Goal: Complete application form

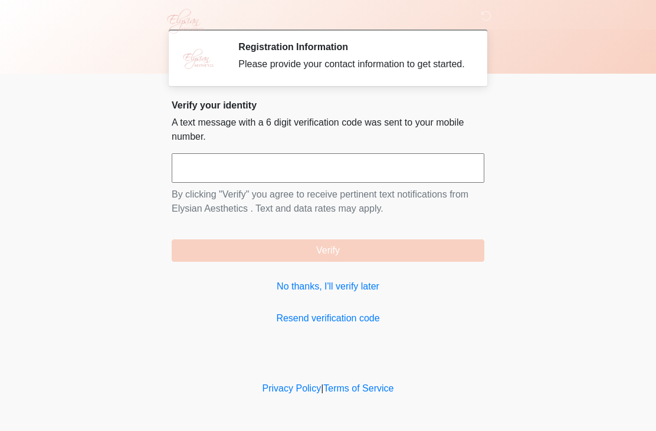
click at [318, 176] on input "text" at bounding box center [328, 168] width 313 height 30
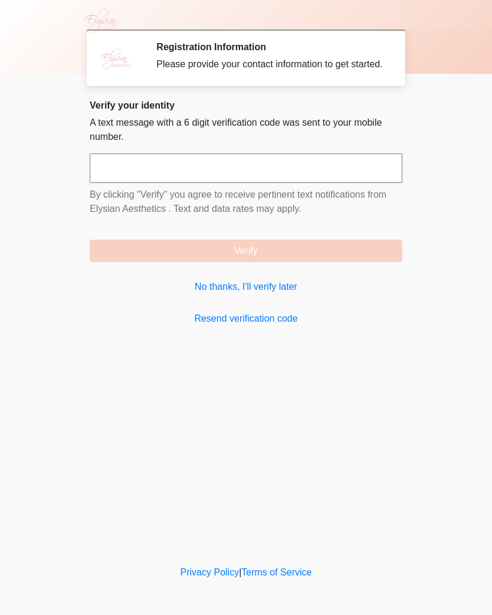
click at [286, 294] on link "No thanks, I'll verify later" at bounding box center [246, 287] width 313 height 14
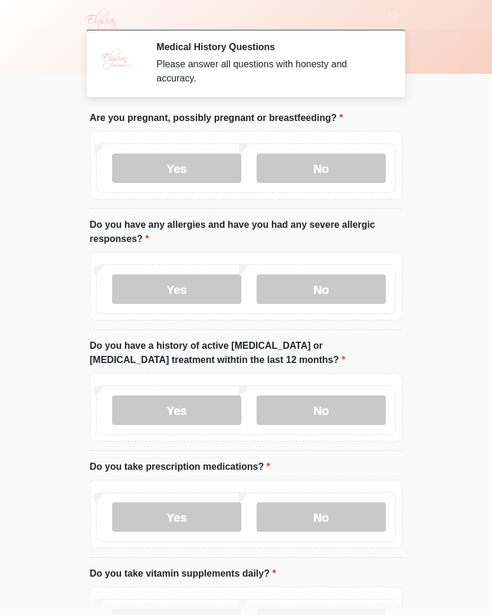
click at [338, 169] on label "No" at bounding box center [321, 168] width 129 height 30
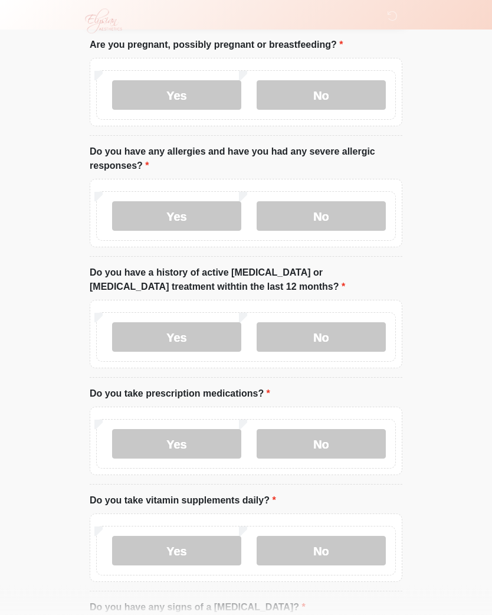
scroll to position [74, 0]
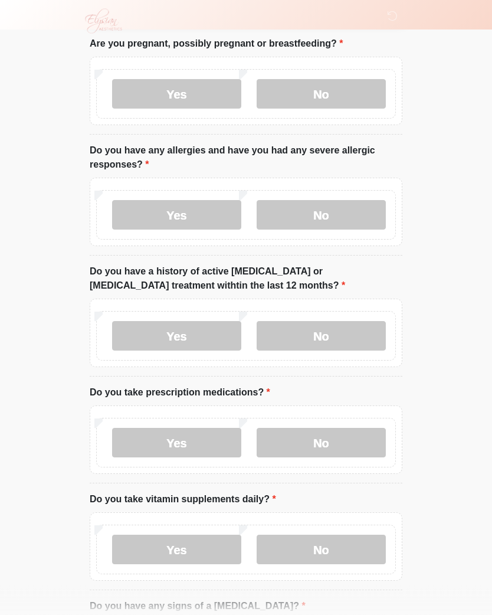
click at [446, 321] on body "‎ ‎ ‎ ‎ Medical History Questions Please answer all questions with honesty and …" at bounding box center [246, 233] width 492 height 615
click at [356, 214] on label "No" at bounding box center [321, 216] width 129 height 30
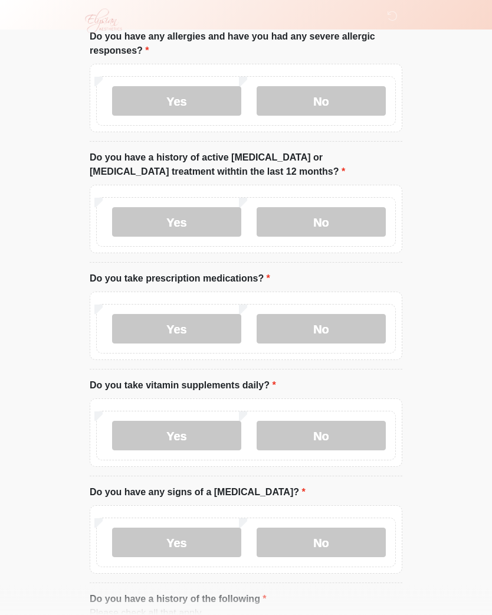
scroll to position [189, 0]
click at [352, 220] on label "No" at bounding box center [321, 222] width 129 height 30
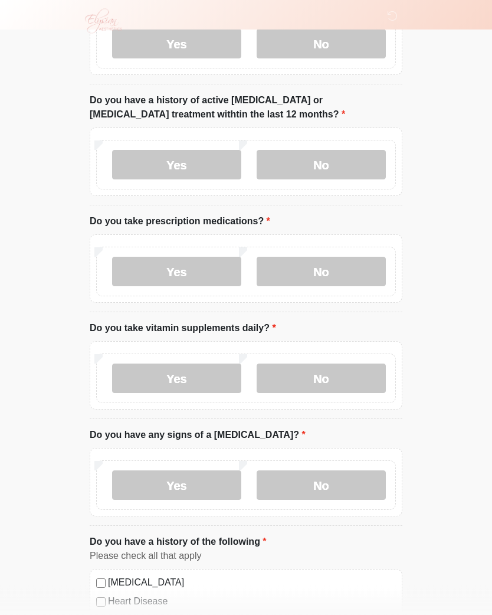
scroll to position [248, 0]
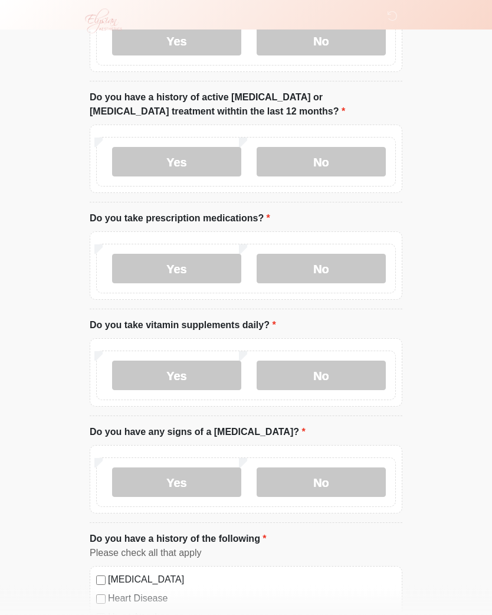
click at [139, 268] on label "Yes" at bounding box center [176, 269] width 129 height 30
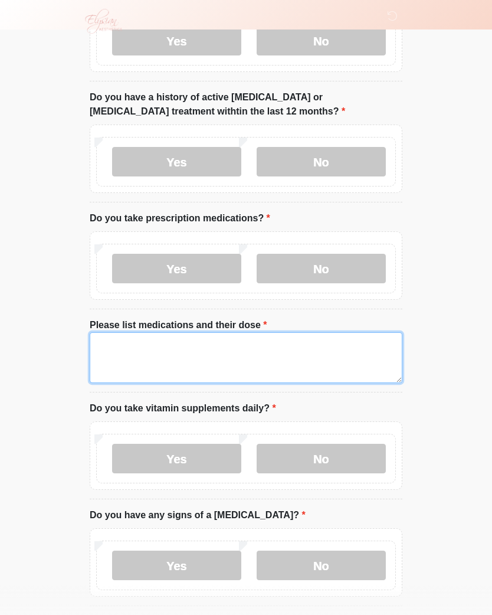
click at [342, 349] on textarea "Please list medications and their dose" at bounding box center [246, 357] width 313 height 51
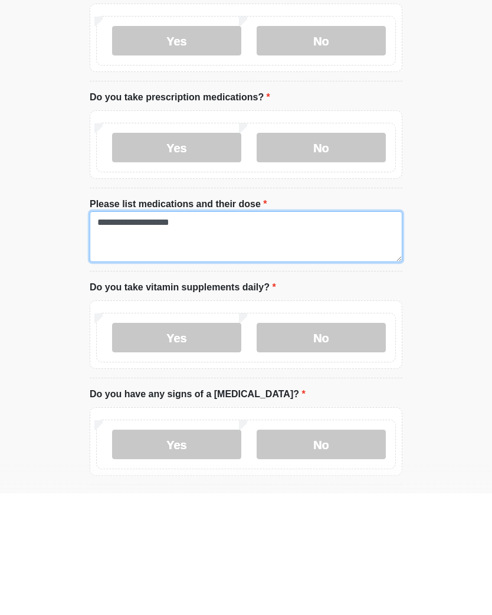
type textarea "**********"
click at [196, 431] on label "Yes" at bounding box center [176, 459] width 129 height 30
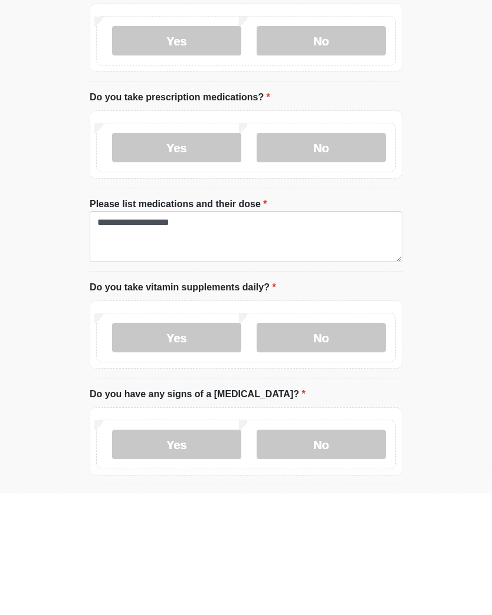
scroll to position [370, 0]
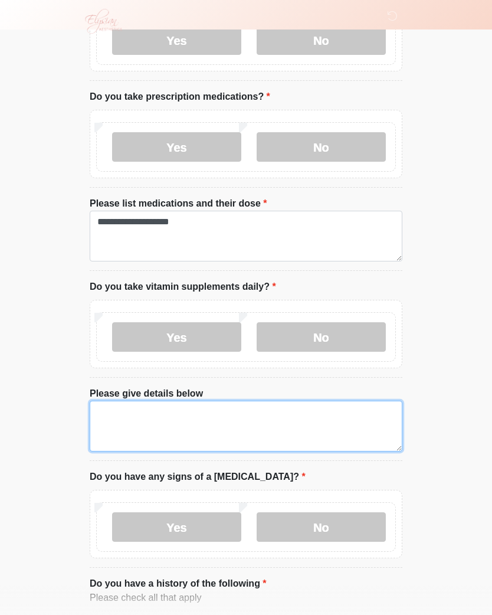
click at [313, 417] on textarea "Please give details below" at bounding box center [246, 426] width 313 height 51
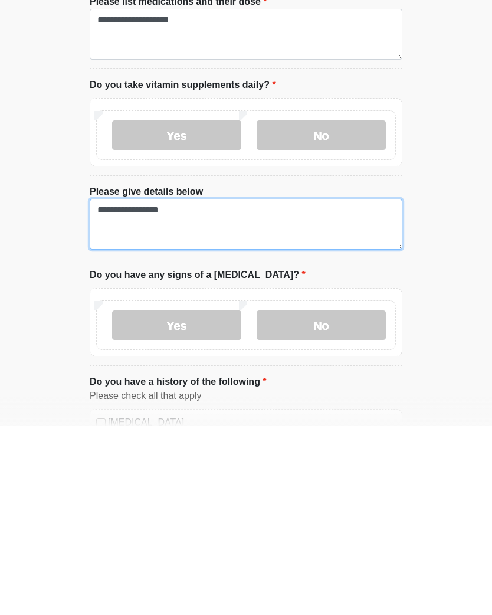
type textarea "**********"
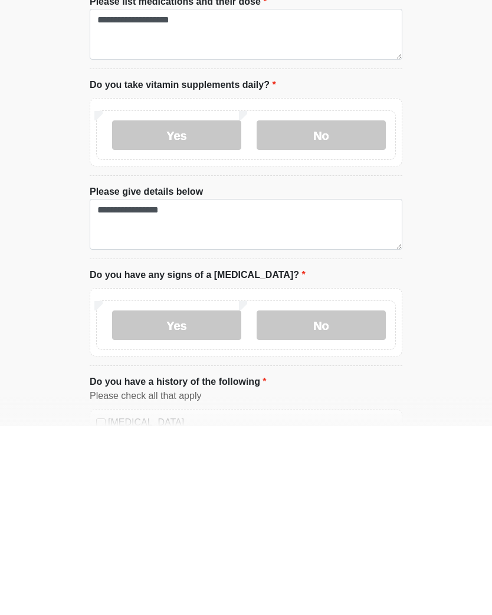
click at [345, 431] on label "No" at bounding box center [321, 514] width 129 height 30
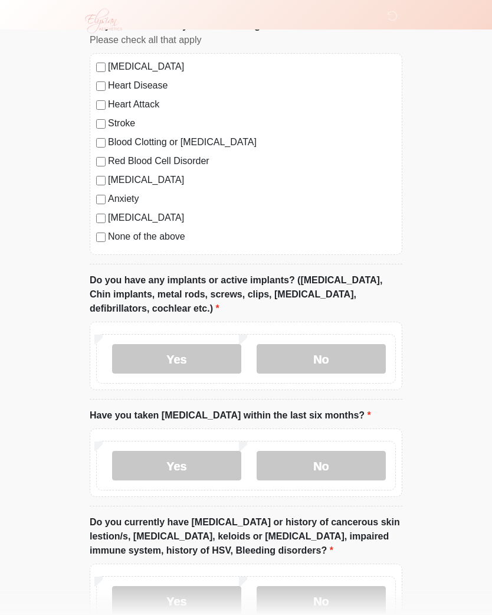
scroll to position [929, 0]
click at [365, 354] on label "No" at bounding box center [321, 359] width 129 height 30
click at [365, 431] on label "No" at bounding box center [321, 465] width 129 height 30
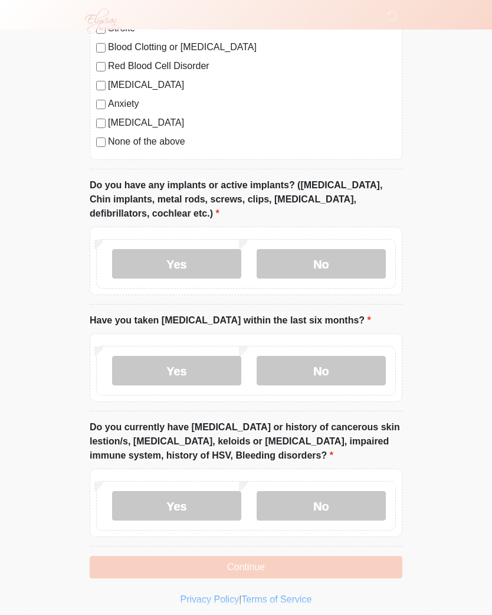
scroll to position [1028, 0]
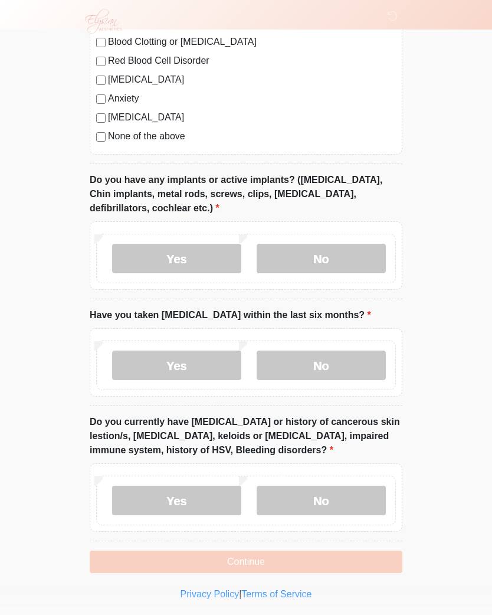
click at [344, 431] on label "No" at bounding box center [321, 501] width 129 height 30
click at [361, 431] on button "Continue" at bounding box center [246, 562] width 313 height 22
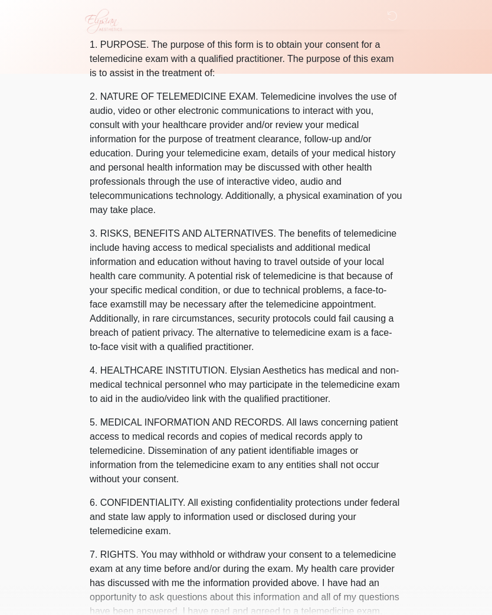
scroll to position [0, 0]
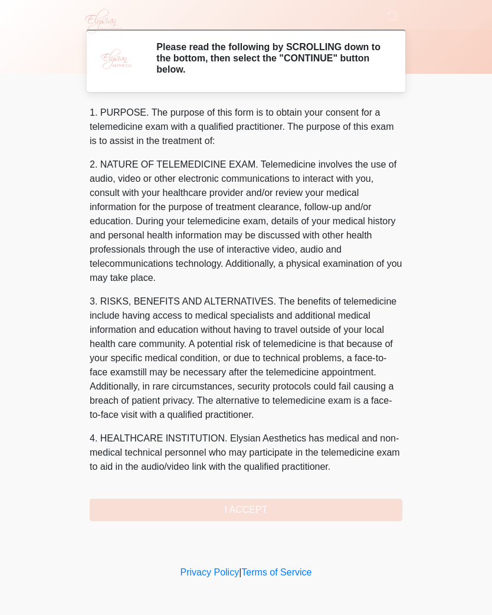
click at [334, 431] on div "1. PURPOSE. The purpose of this form is to obtain your consent for a telemedici…" at bounding box center [246, 314] width 313 height 416
click at [250, 431] on div "1. PURPOSE. The purpose of this form is to obtain your consent for a telemedici…" at bounding box center [246, 314] width 313 height 416
click at [224, 431] on div "1. PURPOSE. The purpose of this form is to obtain your consent for a telemedici…" at bounding box center [246, 314] width 313 height 416
click at [191, 67] on h2 "Please read the following by SCROLLING down to the bottom, then select the "CON…" at bounding box center [270, 58] width 228 height 34
click at [245, 431] on div "1. PURPOSE. The purpose of this form is to obtain your consent for a telemedici…" at bounding box center [246, 314] width 313 height 416
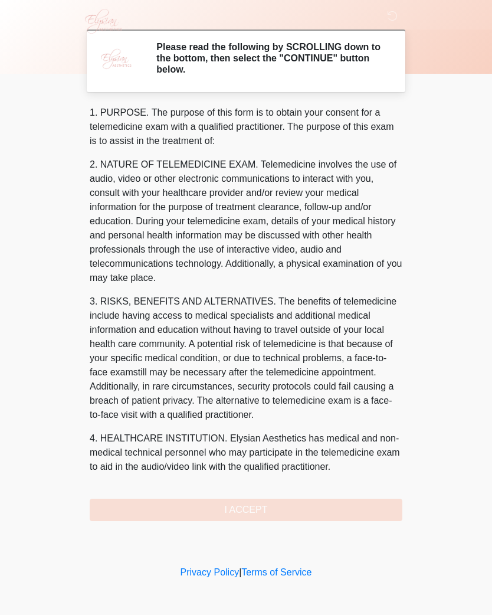
click at [245, 431] on div "1. PURPOSE. The purpose of this form is to obtain your consent for a telemedici…" at bounding box center [246, 314] width 313 height 416
click at [224, 431] on div "1. PURPOSE. The purpose of this form is to obtain your consent for a telemedici…" at bounding box center [246, 314] width 313 height 416
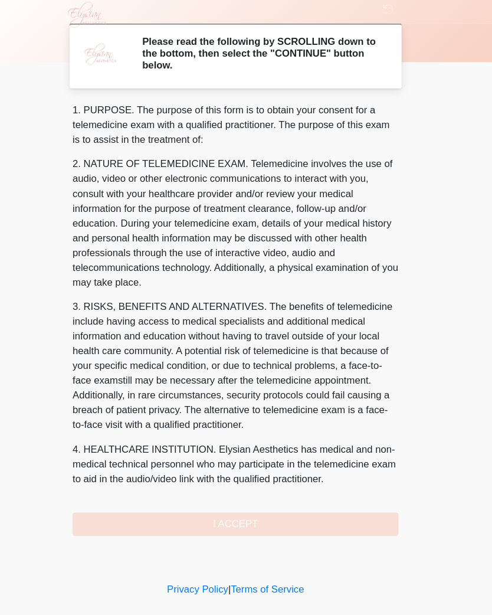
click at [212, 431] on div "1. PURPOSE. The purpose of this form is to obtain your consent for a telemedici…" at bounding box center [246, 314] width 313 height 416
click at [200, 431] on div "1. PURPOSE. The purpose of this form is to obtain your consent for a telemedici…" at bounding box center [246, 314] width 313 height 416
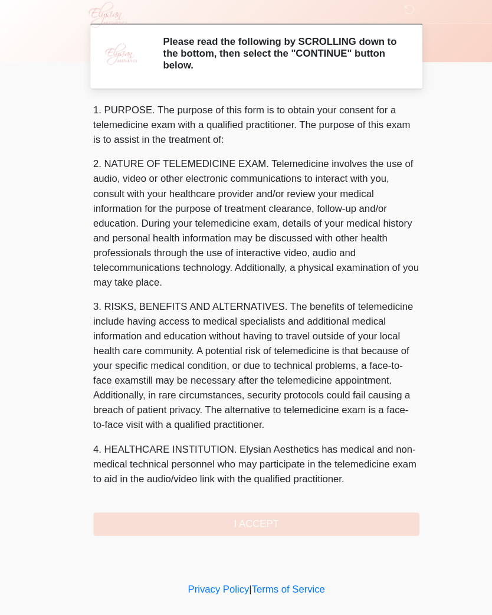
click at [249, 431] on div "1. PURPOSE. The purpose of this form is to obtain your consent for a telemedici…" at bounding box center [246, 314] width 313 height 416
click at [248, 431] on div "1. PURPOSE. The purpose of this form is to obtain your consent for a telemedici…" at bounding box center [246, 314] width 313 height 416
click at [234, 431] on div "1. PURPOSE. The purpose of this form is to obtain your consent for a telemedici…" at bounding box center [246, 314] width 313 height 416
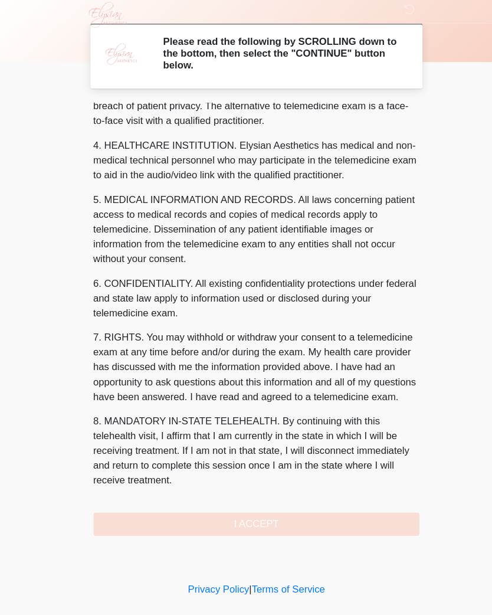
scroll to position [306, 0]
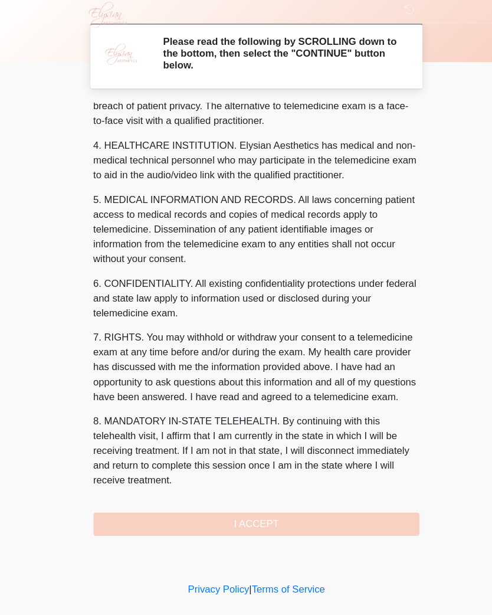
click at [256, 431] on button "I ACCEPT" at bounding box center [246, 510] width 313 height 22
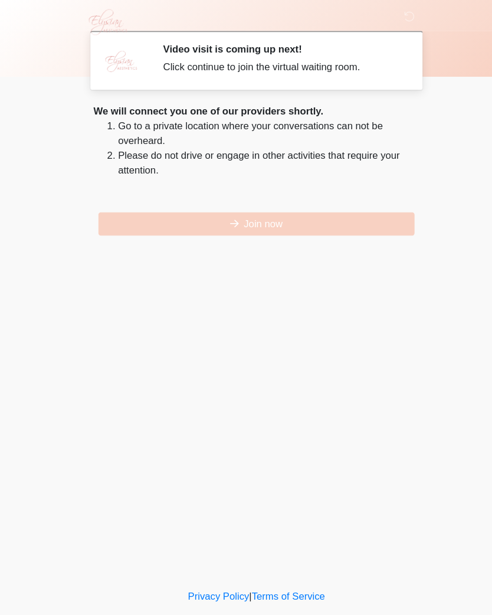
click at [255, 218] on button "Join now" at bounding box center [245, 215] width 303 height 22
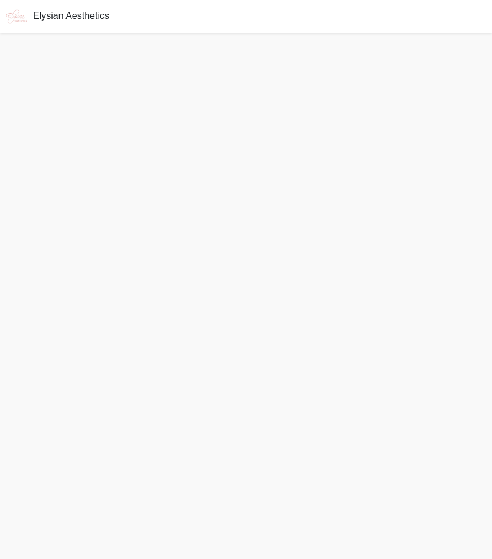
scroll to position [4, 0]
